Goal: Check status

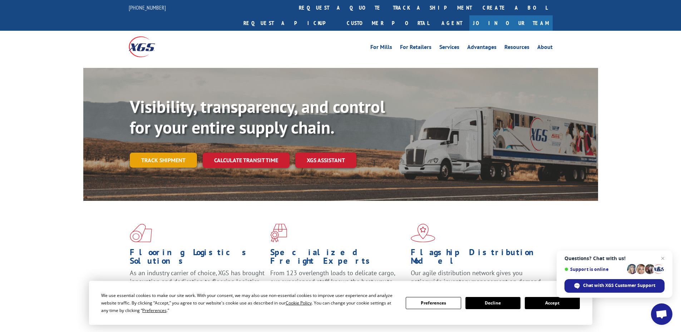
click at [171, 153] on link "Track shipment" at bounding box center [163, 160] width 67 height 15
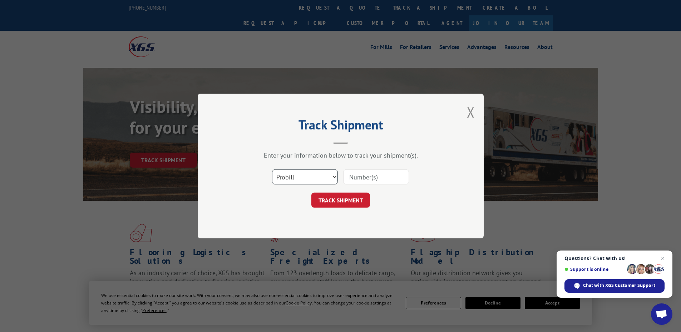
drag, startPoint x: 330, startPoint y: 176, endPoint x: 330, endPoint y: 182, distance: 6.1
click at [330, 176] on select "Select category... Probill BOL PO" at bounding box center [305, 176] width 66 height 15
select select "po"
click at [272, 169] on select "Select category... Probill BOL PO" at bounding box center [305, 176] width 66 height 15
click at [384, 179] on input at bounding box center [376, 176] width 66 height 15
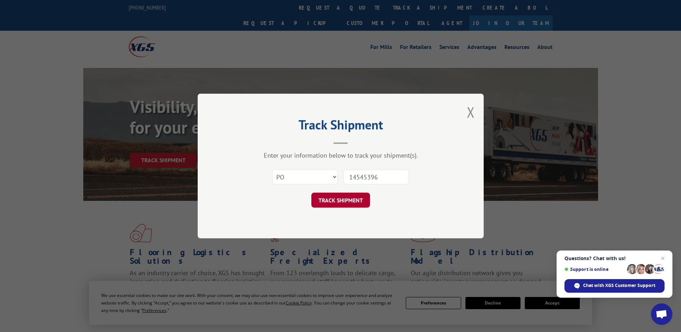
type input "14545396"
click at [350, 200] on button "TRACK SHIPMENT" at bounding box center [340, 200] width 59 height 15
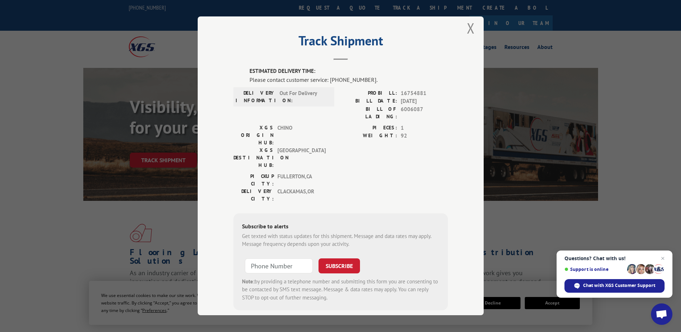
scroll to position [9, 0]
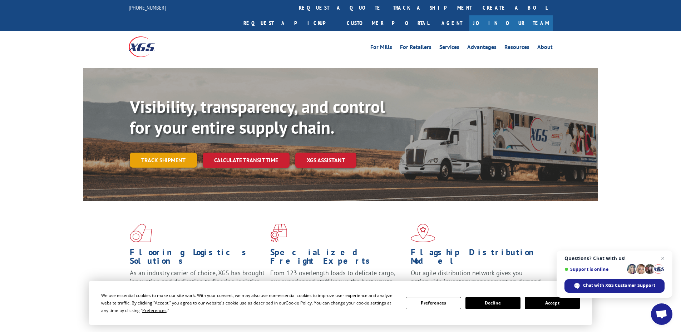
click at [175, 153] on link "Track shipment" at bounding box center [163, 160] width 67 height 15
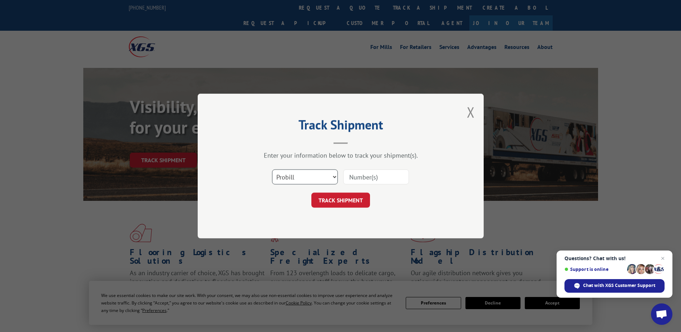
click at [323, 180] on select "Select category... Probill BOL PO" at bounding box center [305, 176] width 66 height 15
select select "po"
click at [272, 169] on select "Select category... Probill BOL PO" at bounding box center [305, 176] width 66 height 15
click at [376, 181] on input at bounding box center [376, 176] width 66 height 15
type input "14545398"
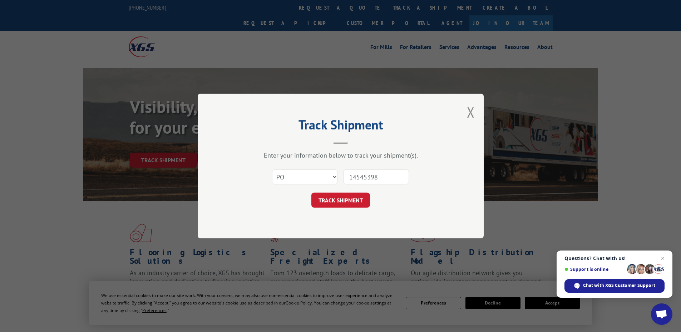
click button "TRACK SHIPMENT" at bounding box center [340, 200] width 59 height 15
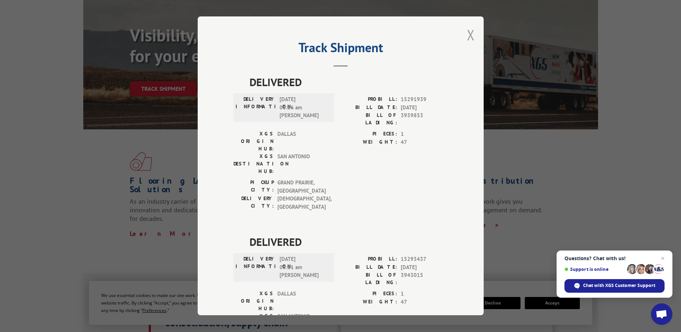
click at [468, 34] on button "Close modal" at bounding box center [471, 34] width 8 height 19
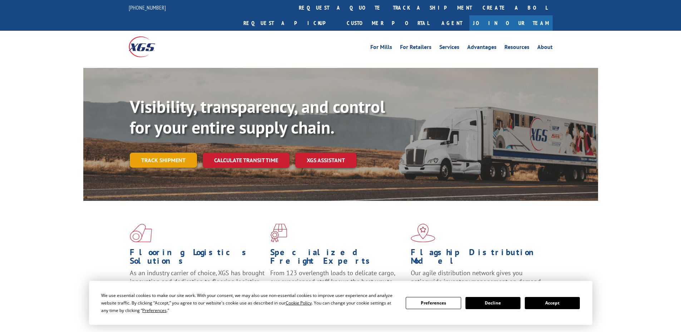
click at [164, 153] on link "Track shipment" at bounding box center [163, 160] width 67 height 15
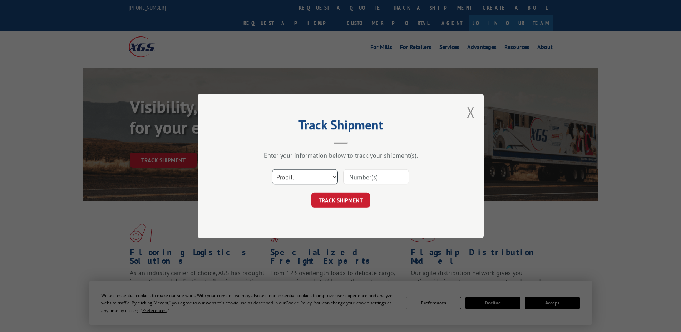
drag, startPoint x: 304, startPoint y: 174, endPoint x: 305, endPoint y: 183, distance: 9.4
click at [304, 175] on select "Select category... Probill BOL PO" at bounding box center [305, 176] width 66 height 15
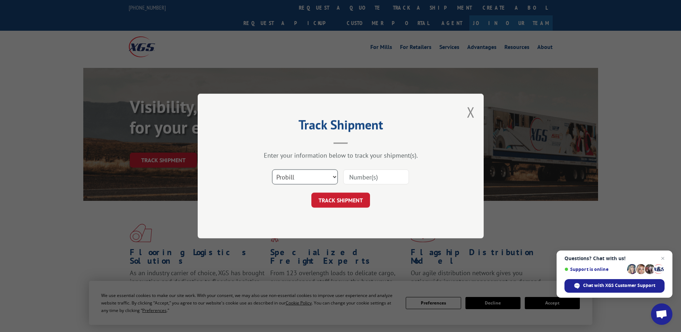
select select "po"
click at [272, 169] on select "Select category... Probill BOL PO" at bounding box center [305, 176] width 66 height 15
click at [365, 175] on input at bounding box center [376, 176] width 66 height 15
type input "14545458"
click button "TRACK SHIPMENT" at bounding box center [340, 200] width 59 height 15
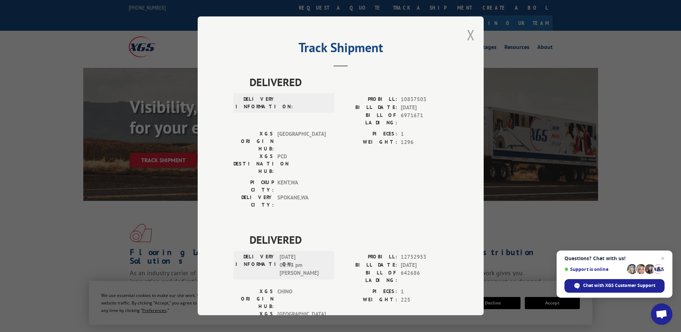
click at [467, 34] on button "Close modal" at bounding box center [471, 34] width 8 height 19
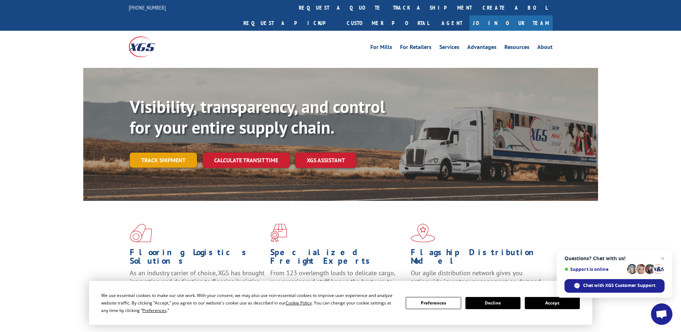
click at [169, 153] on link "Track shipment" at bounding box center [163, 160] width 67 height 15
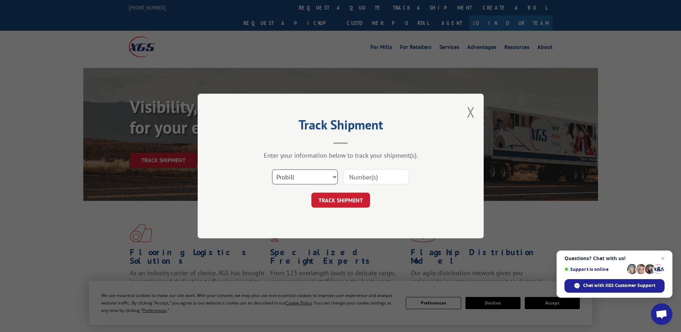
click at [325, 179] on select "Select category... Probill BOL PO" at bounding box center [305, 176] width 66 height 15
select select "po"
click at [272, 169] on select "Select category... Probill BOL PO" at bounding box center [305, 176] width 66 height 15
click at [362, 181] on input at bounding box center [376, 176] width 66 height 15
type input "14545453"
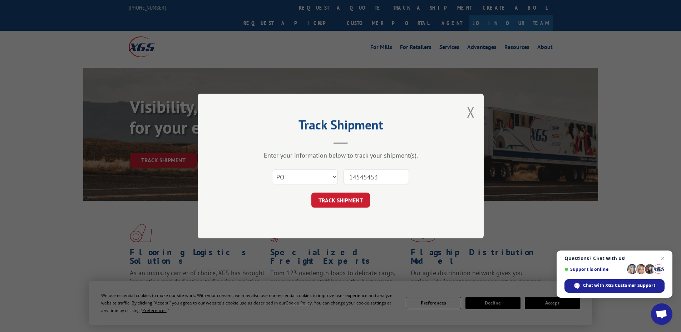
click button "TRACK SHIPMENT" at bounding box center [340, 200] width 59 height 15
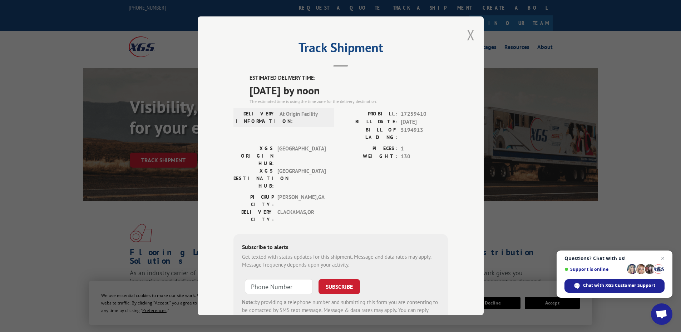
click at [467, 36] on button "Close modal" at bounding box center [471, 34] width 8 height 19
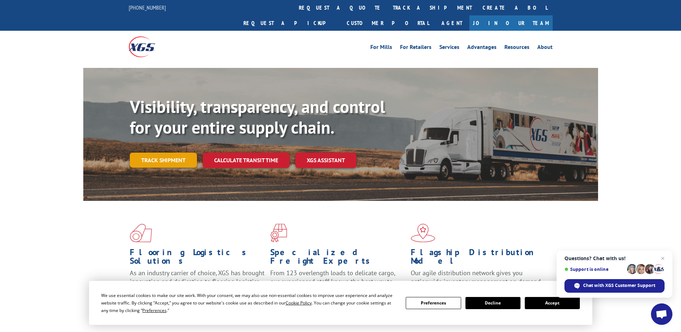
click at [180, 153] on link "Track shipment" at bounding box center [163, 160] width 67 height 15
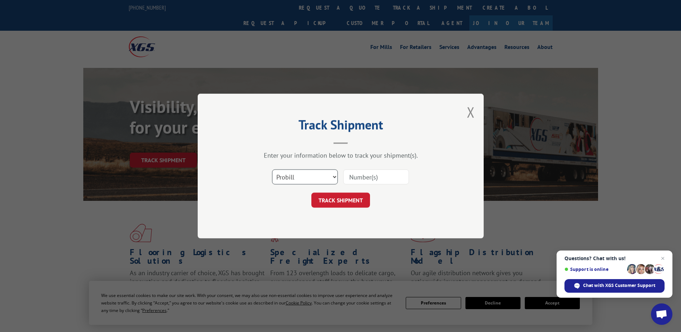
click at [313, 177] on select "Select category... Probill BOL PO" at bounding box center [305, 176] width 66 height 15
select select "po"
click at [272, 169] on select "Select category... Probill BOL PO" at bounding box center [305, 176] width 66 height 15
click at [373, 179] on input at bounding box center [376, 176] width 66 height 15
type input "14545451"
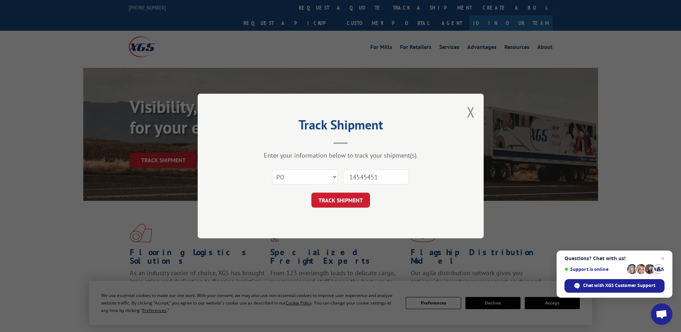
click at [311, 193] on button "TRACK SHIPMENT" at bounding box center [340, 200] width 59 height 15
